Goal: Navigation & Orientation: Find specific page/section

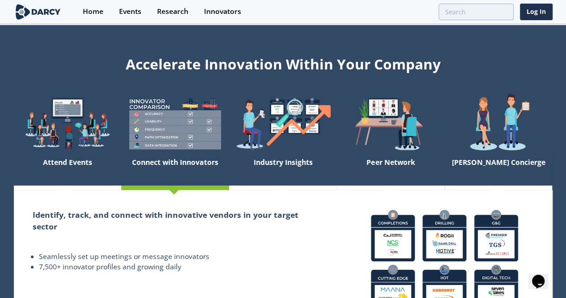
click at [35, 14] on img at bounding box center [38, 12] width 49 height 16
click at [36, 9] on img at bounding box center [38, 12] width 49 height 16
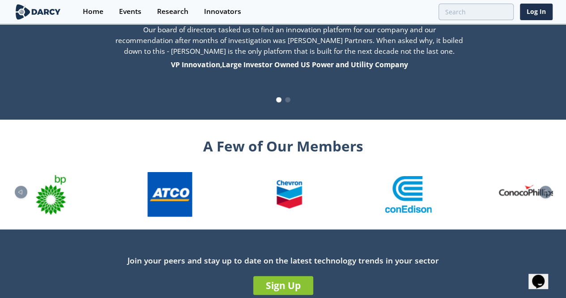
scroll to position [986, 0]
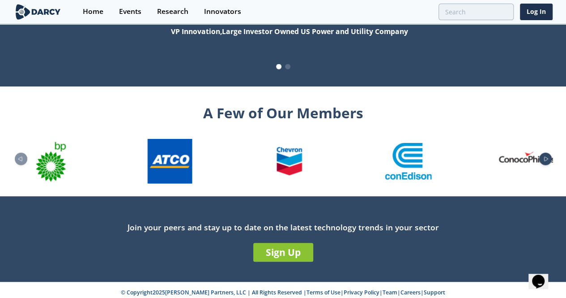
click at [552, 156] on icon "Next slide" at bounding box center [546, 158] width 11 height 5
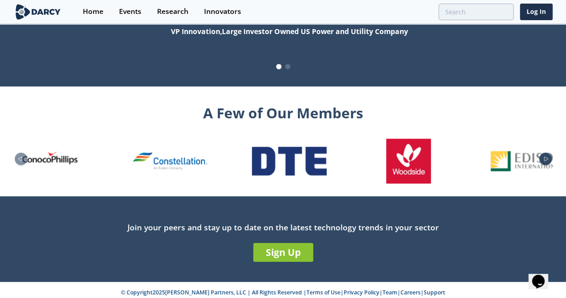
click at [552, 156] on icon "Next slide" at bounding box center [546, 158] width 11 height 5
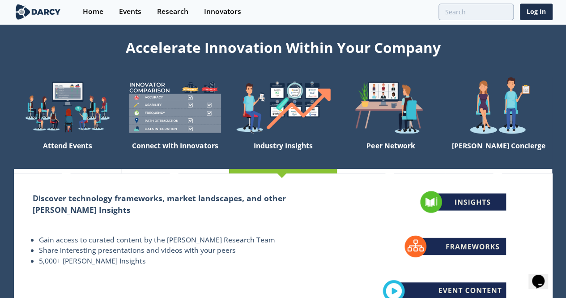
scroll to position [0, 0]
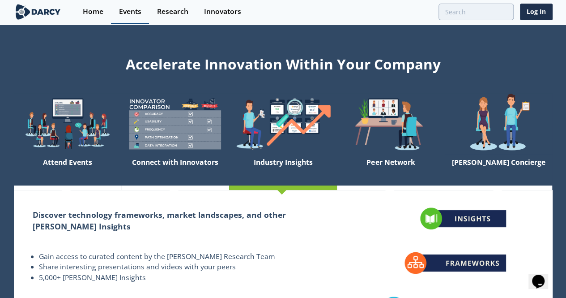
click at [124, 14] on div "Events" at bounding box center [130, 11] width 22 height 7
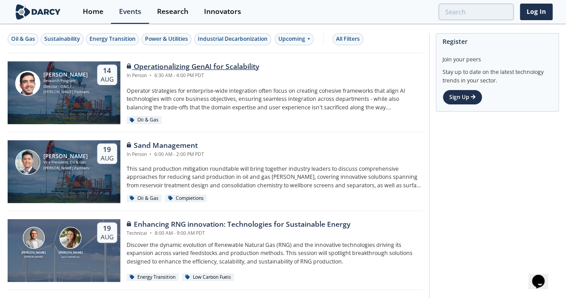
click at [178, 65] on div "Operationalizing GenAI for Scalability" at bounding box center [193, 66] width 133 height 11
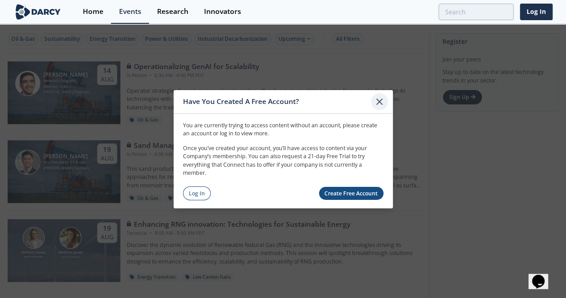
click at [380, 104] on icon at bounding box center [379, 101] width 11 height 11
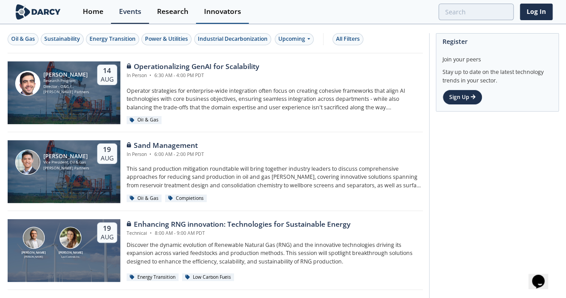
click at [207, 14] on div "Innovators" at bounding box center [222, 11] width 37 height 7
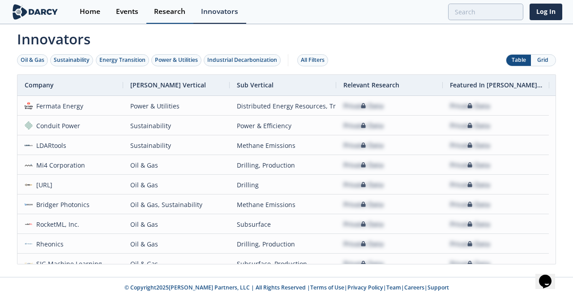
click at [170, 14] on div "Research" at bounding box center [169, 11] width 31 height 7
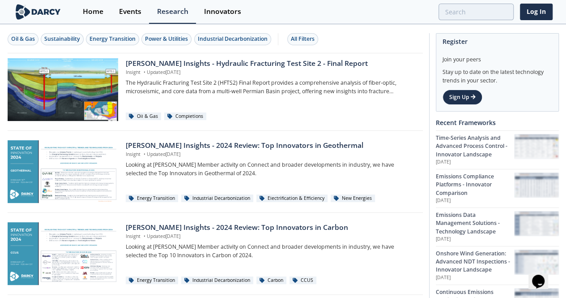
click at [34, 10] on img at bounding box center [38, 12] width 49 height 16
